Goal: Task Accomplishment & Management: Manage account settings

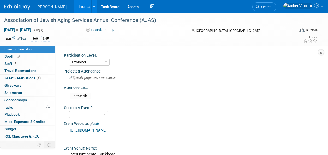
select select "Exhibitor"
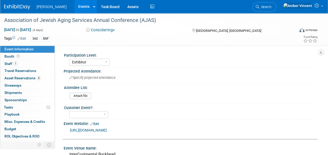
click at [271, 7] on span "Search" at bounding box center [265, 7] width 12 height 4
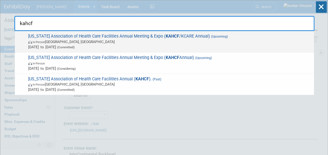
type input "kahcf"
click at [210, 39] on span "In-Person Louisville, KY" at bounding box center [169, 41] width 283 height 5
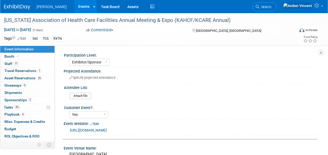
select select "Exhibitor/Sponsor"
select select "Yes"
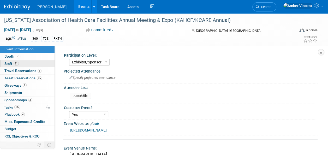
click at [15, 62] on span "11" at bounding box center [16, 64] width 5 height 4
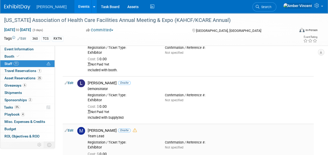
scroll to position [261, 0]
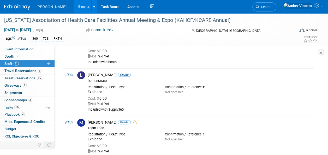
drag, startPoint x: 16, startPoint y: 98, endPoint x: 20, endPoint y: 89, distance: 9.7
click at [16, 98] on span "Sponsorships 2" at bounding box center [18, 100] width 28 height 4
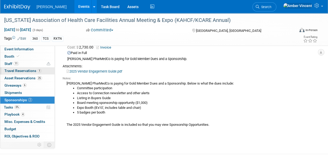
scroll to position [130, 0]
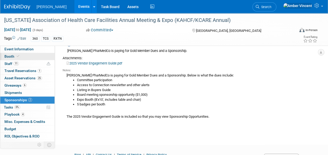
click at [14, 55] on span "Booth" at bounding box center [12, 56] width 16 height 4
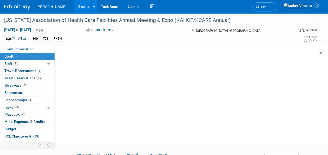
scroll to position [0, 0]
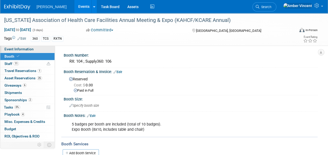
click at [19, 47] on span "Event Information" at bounding box center [18, 49] width 29 height 4
select select "Exhibitor/Sponsor"
select select "Yes"
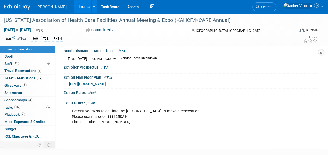
scroll to position [209, 0]
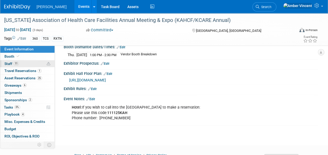
click at [15, 65] on span "11" at bounding box center [16, 64] width 5 height 4
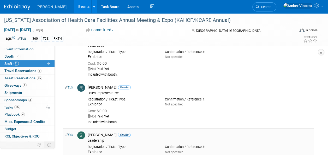
scroll to position [339, 0]
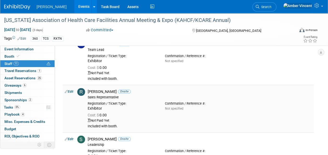
click at [69, 90] on link "Edit" at bounding box center [69, 92] width 9 height 4
select select "9f5192cb-12dc-4da8-a3d6-624bf93fd9c3"
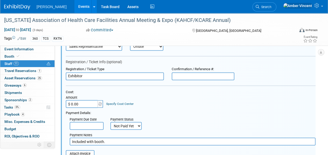
scroll to position [416, 0]
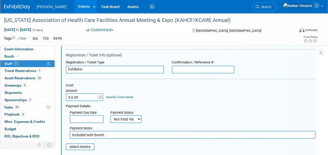
click at [128, 119] on select "Not Paid Yet Partially Paid Paid in Full" at bounding box center [125, 119] width 31 height 8
select select "1"
click at [110, 115] on select "Not Paid Yet Partially Paid Paid in Full" at bounding box center [125, 119] width 31 height 8
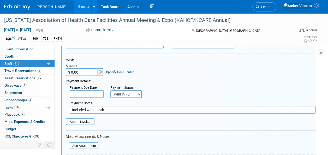
scroll to position [468, 0]
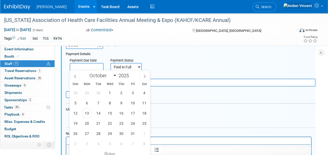
click at [90, 67] on input "text" at bounding box center [87, 67] width 34 height 8
click at [86, 116] on span "13" at bounding box center [87, 113] width 10 height 10
type input "Oct 13, 2025"
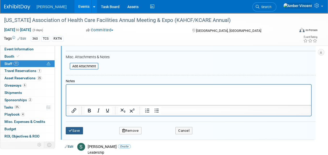
click at [78, 128] on button "Save" at bounding box center [74, 130] width 17 height 7
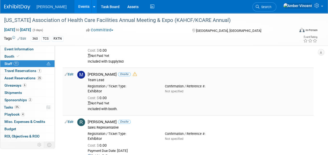
scroll to position [298, 0]
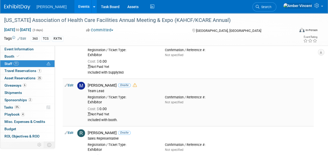
click at [71, 86] on link "Edit" at bounding box center [69, 85] width 9 height 4
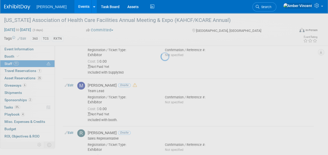
select select "580ce3d4-310d-40fe-9485-dc2d55f88310"
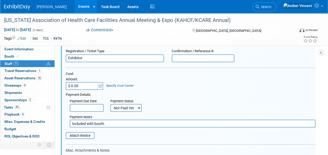
scroll to position [394, 0]
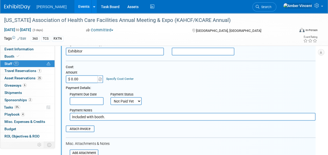
click at [130, 97] on select "Not Paid Yet Partially Paid Paid in Full" at bounding box center [125, 101] width 31 height 8
select select "1"
click at [110, 97] on select "Not Paid Yet Partially Paid Paid in Full" at bounding box center [125, 101] width 31 height 8
click at [89, 98] on input "text" at bounding box center [87, 101] width 34 height 8
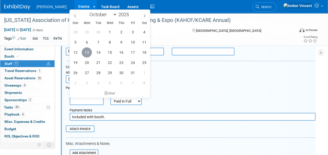
click at [89, 54] on span "13" at bounding box center [87, 52] width 10 height 10
type input "Oct 13, 2025"
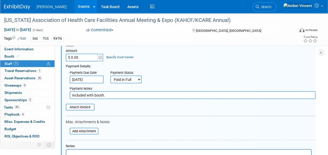
scroll to position [473, 0]
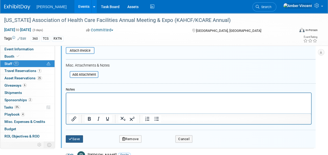
click at [78, 135] on button "Save" at bounding box center [74, 138] width 17 height 7
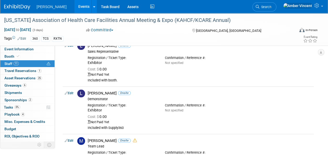
scroll to position [225, 0]
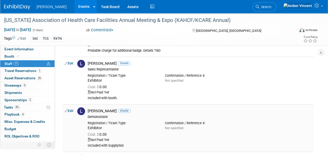
click at [71, 107] on td "Edit" at bounding box center [69, 127] width 13 height 47
click at [71, 109] on link "Edit" at bounding box center [69, 111] width 9 height 4
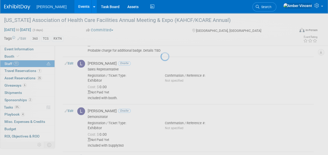
select select "fd9f05e7-cdbe-4732-b6c9-ed10fb62a672"
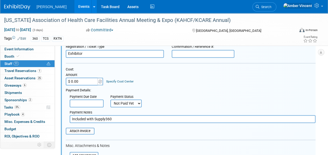
scroll to position [347, 0]
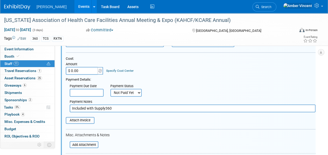
click at [119, 92] on select "Not Paid Yet Partially Paid Paid in Full" at bounding box center [125, 93] width 31 height 8
select select "1"
click at [110, 89] on select "Not Paid Yet Partially Paid Paid in Full" at bounding box center [125, 93] width 31 height 8
click at [92, 92] on input "text" at bounding box center [87, 93] width 34 height 8
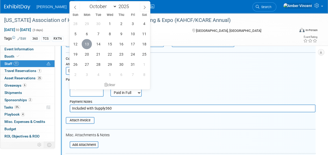
click at [84, 43] on span "13" at bounding box center [87, 44] width 10 height 10
type input "Oct 13, 2025"
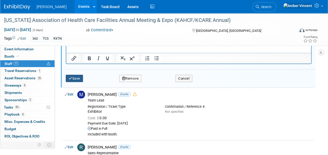
click at [80, 77] on button "Save" at bounding box center [74, 78] width 17 height 7
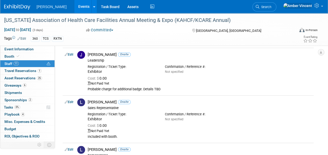
scroll to position [178, 0]
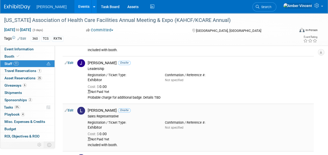
click at [74, 110] on td "Edit" at bounding box center [69, 127] width 13 height 47
click at [73, 110] on link "Edit" at bounding box center [69, 111] width 9 height 4
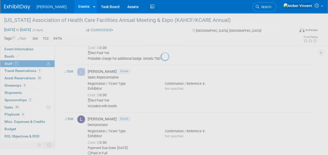
select select "ad73bafb-a58e-486e-9642-1ffce8e1f1e0"
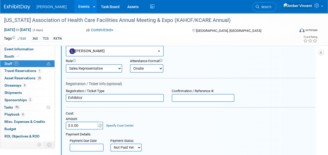
scroll to position [300, 0]
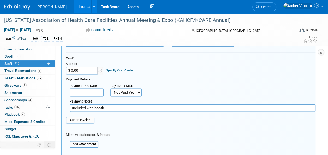
click at [116, 92] on select "Not Paid Yet Partially Paid Paid in Full" at bounding box center [125, 92] width 31 height 8
select select "1"
click at [110, 88] on select "Not Paid Yet Partially Paid Paid in Full" at bounding box center [125, 92] width 31 height 8
click at [87, 91] on input "text" at bounding box center [87, 92] width 34 height 8
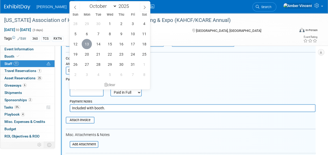
click at [87, 45] on span "13" at bounding box center [87, 44] width 10 height 10
type input "Oct 13, 2025"
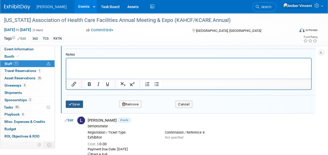
click at [77, 103] on button "Save" at bounding box center [74, 103] width 17 height 7
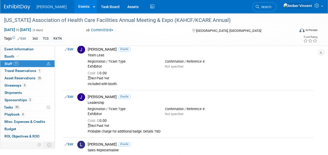
scroll to position [143, 0]
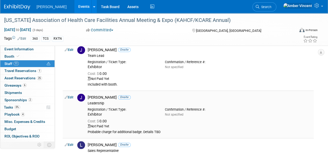
click at [73, 95] on link "Edit" at bounding box center [69, 97] width 9 height 4
select select "ee171ae4-45d1-4958-926c-073506952d89"
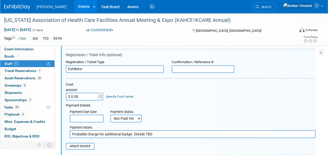
scroll to position [226, 0]
click at [127, 118] on select "Not Paid Yet Partially Paid Paid in Full" at bounding box center [125, 119] width 31 height 8
select select "1"
click at [110, 115] on select "Not Paid Yet Partially Paid Paid in Full" at bounding box center [125, 119] width 31 height 8
click at [92, 115] on input "text" at bounding box center [87, 119] width 34 height 8
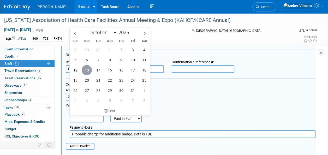
click at [85, 70] on span "13" at bounding box center [87, 70] width 10 height 10
type input "Oct 13, 2025"
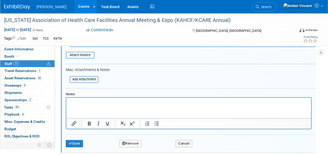
scroll to position [331, 0]
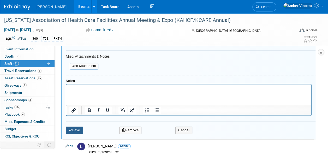
click at [81, 130] on button "Save" at bounding box center [74, 130] width 17 height 7
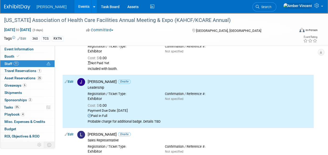
scroll to position [148, 0]
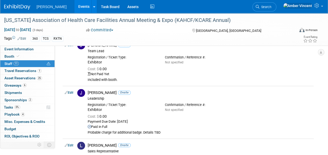
click at [74, 11] on link "Events" at bounding box center [83, 6] width 19 height 13
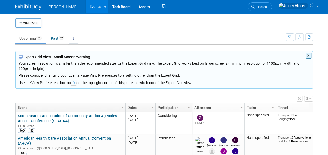
click at [74, 38] on icon at bounding box center [73, 39] width 1 height 4
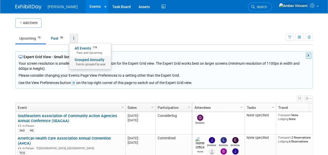
click at [87, 62] on link "Grouped Annually Events grouped by year" at bounding box center [89, 61] width 41 height 11
